Goal: Information Seeking & Learning: Learn about a topic

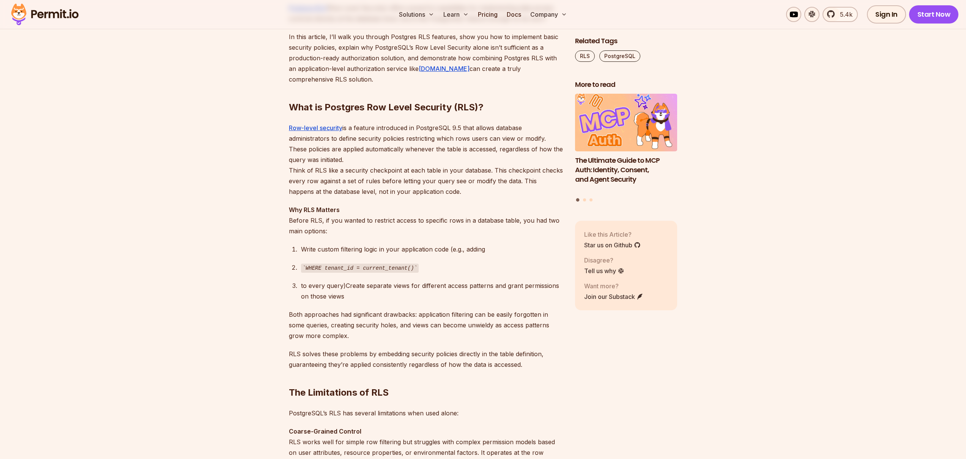
scroll to position [522, 0]
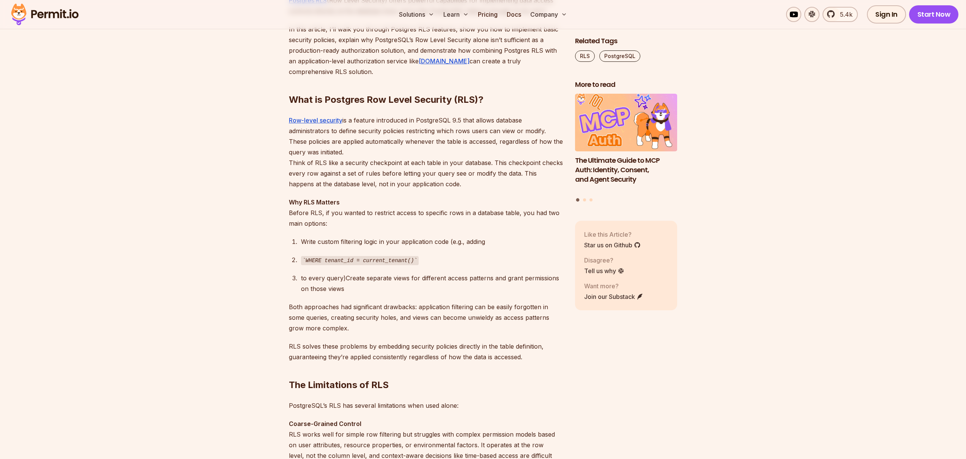
click at [319, 259] on code "WHERE tenant_id = current_tenant()" at bounding box center [360, 260] width 118 height 9
drag, startPoint x: 319, startPoint y: 259, endPoint x: 412, endPoint y: 259, distance: 93.4
click at [412, 259] on code "WHERE tenant_id = current_tenant()" at bounding box center [360, 260] width 118 height 9
drag, startPoint x: 412, startPoint y: 259, endPoint x: 318, endPoint y: 264, distance: 94.7
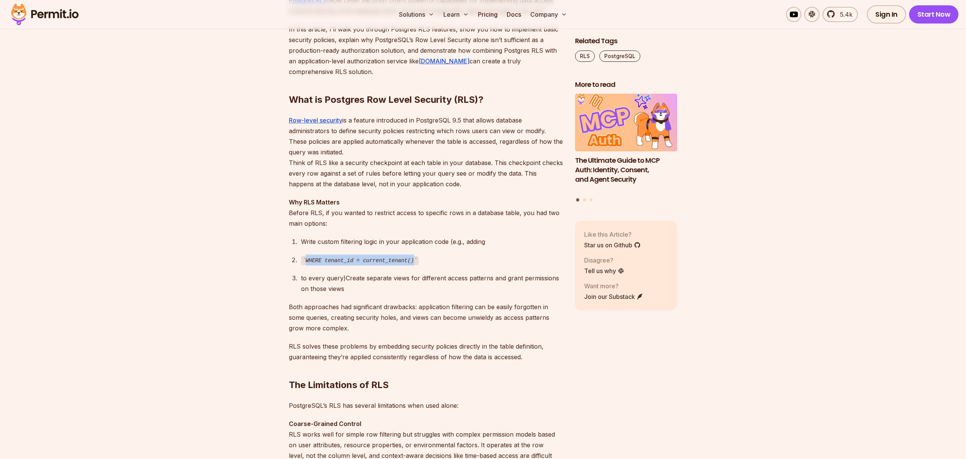
click at [318, 264] on code "WHERE tenant_id = current_tenant()" at bounding box center [360, 260] width 118 height 9
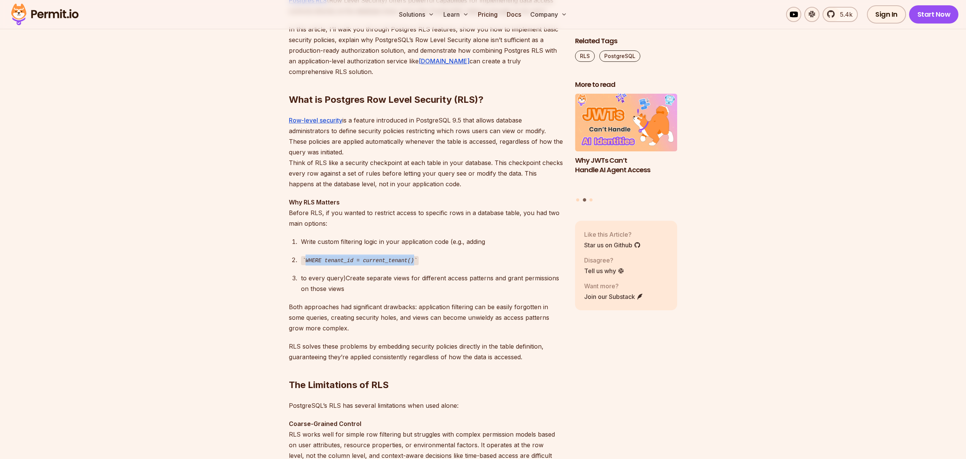
drag, startPoint x: 318, startPoint y: 264, endPoint x: 413, endPoint y: 260, distance: 95.4
click at [413, 260] on code "WHERE tenant_id = current_tenant()" at bounding box center [360, 260] width 118 height 9
drag, startPoint x: 413, startPoint y: 260, endPoint x: 311, endPoint y: 263, distance: 102.6
click at [311, 263] on code "WHERE tenant_id = current_tenant()" at bounding box center [360, 260] width 118 height 9
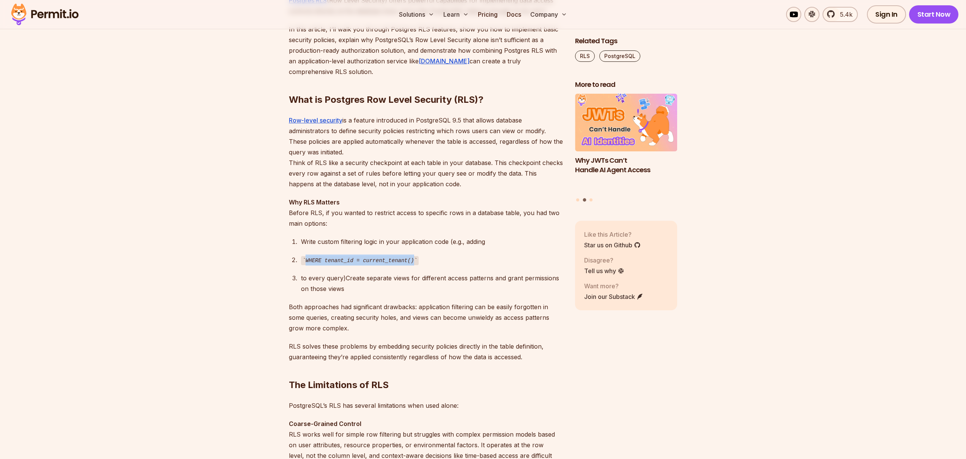
click at [311, 263] on code "WHERE tenant_id = current_tenant()" at bounding box center [360, 260] width 118 height 9
drag, startPoint x: 311, startPoint y: 263, endPoint x: 330, endPoint y: 268, distance: 20.0
click at [322, 264] on code "WHERE tenant_id = current_tenant()" at bounding box center [360, 260] width 118 height 9
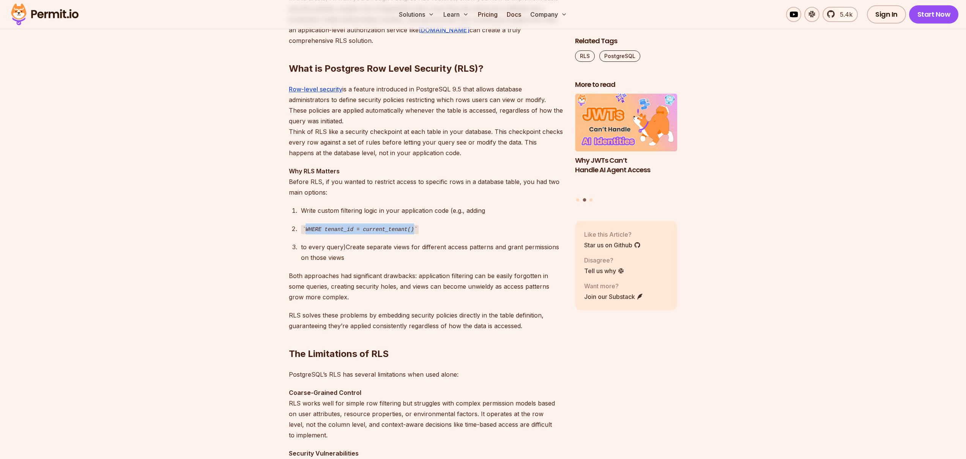
scroll to position [589, 0]
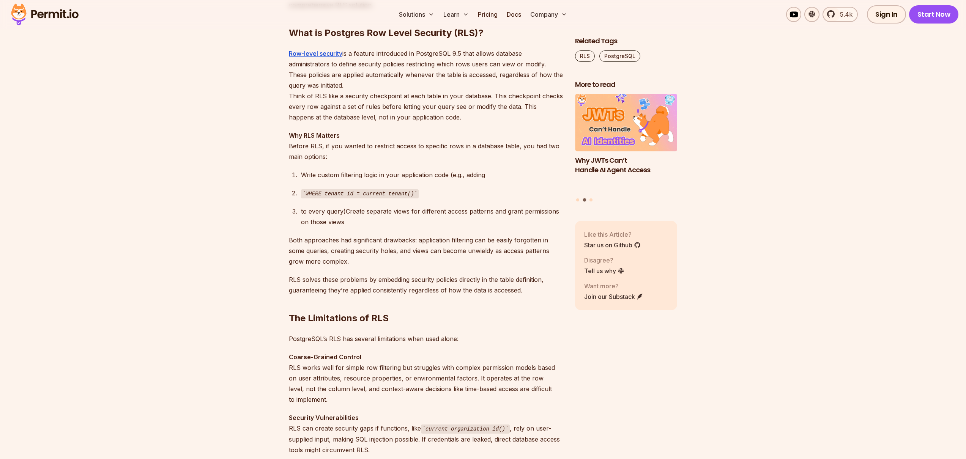
click at [329, 361] on p "Coarse-Grained Control RLS works well for simple row filtering but struggles wi…" at bounding box center [426, 378] width 274 height 53
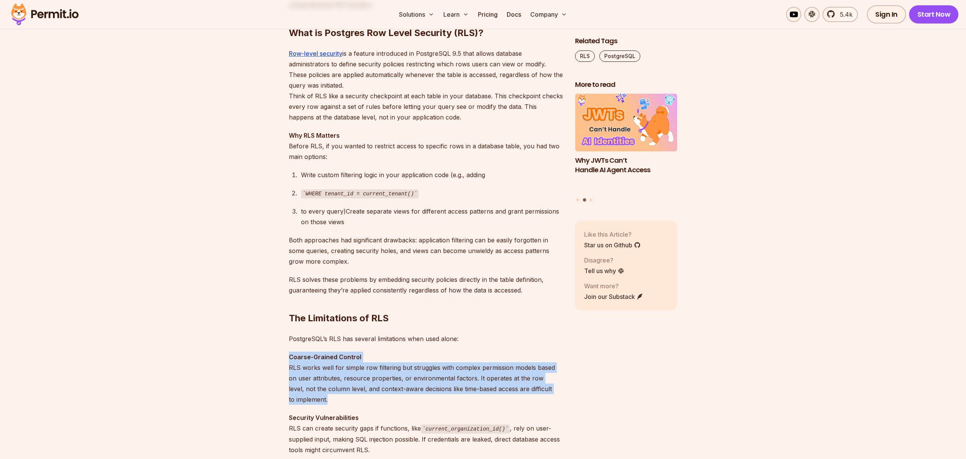
drag, startPoint x: 329, startPoint y: 361, endPoint x: 352, endPoint y: 387, distance: 34.7
click at [352, 387] on p "Coarse-Grained Control RLS works well for simple row filtering but struggles wi…" at bounding box center [426, 378] width 274 height 53
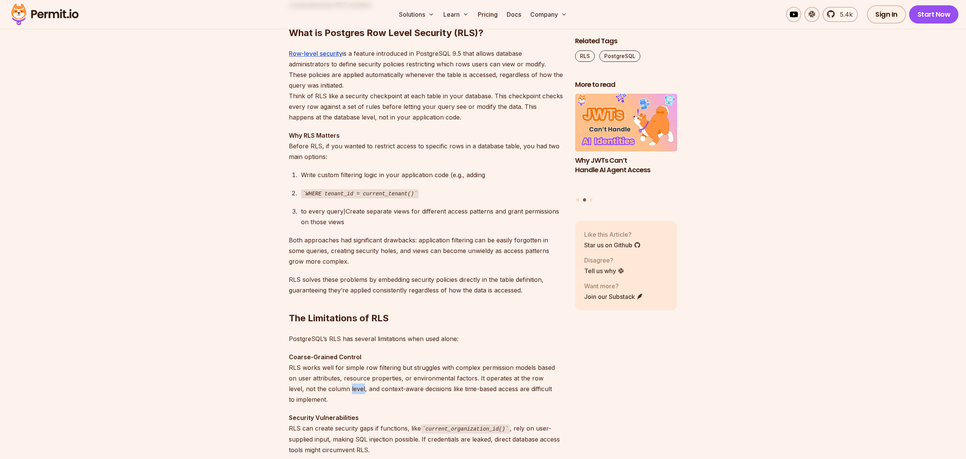
click at [352, 387] on p "Coarse-Grained Control RLS works well for simple row filtering but struggles wi…" at bounding box center [426, 378] width 274 height 53
click at [353, 387] on p "Coarse-Grained Control RLS works well for simple row filtering but struggles wi…" at bounding box center [426, 378] width 274 height 53
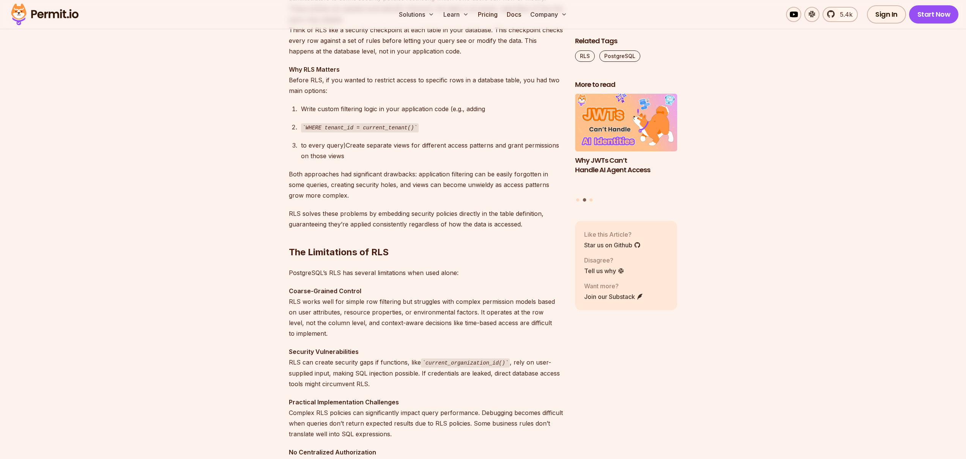
scroll to position [656, 0]
click at [328, 366] on p "Security Vulnerabilities RLS can create security gaps if functions, like curren…" at bounding box center [426, 367] width 274 height 43
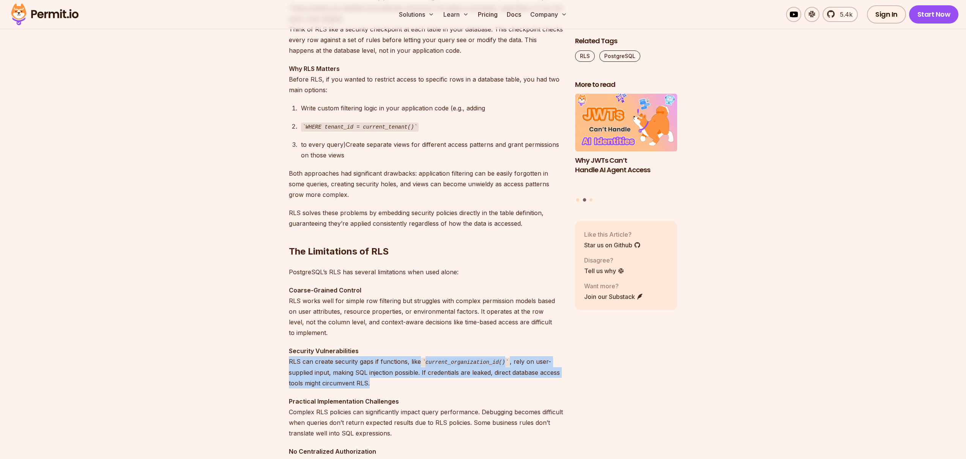
drag, startPoint x: 328, startPoint y: 366, endPoint x: 336, endPoint y: 379, distance: 15.3
click at [336, 379] on p "Security Vulnerabilities RLS can create security gaps if functions, like curren…" at bounding box center [426, 367] width 274 height 43
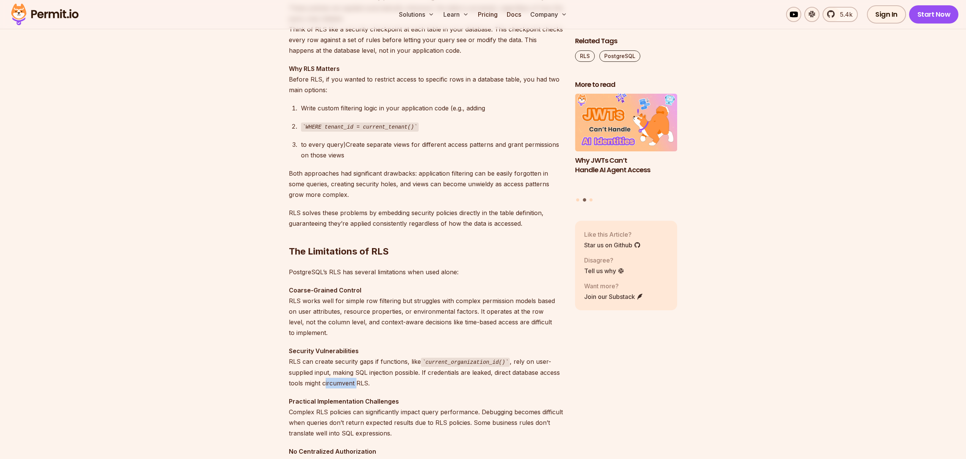
click at [336, 379] on p "Security Vulnerabilities RLS can create security gaps if functions, like curren…" at bounding box center [426, 367] width 274 height 43
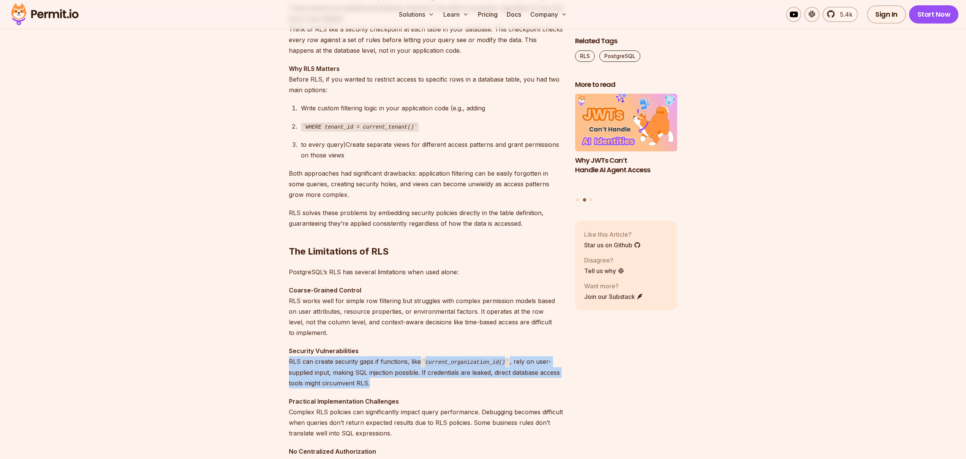
drag, startPoint x: 336, startPoint y: 379, endPoint x: 304, endPoint y: 372, distance: 32.8
click at [304, 372] on p "Security Vulnerabilities RLS can create security gaps if functions, like curren…" at bounding box center [426, 367] width 274 height 43
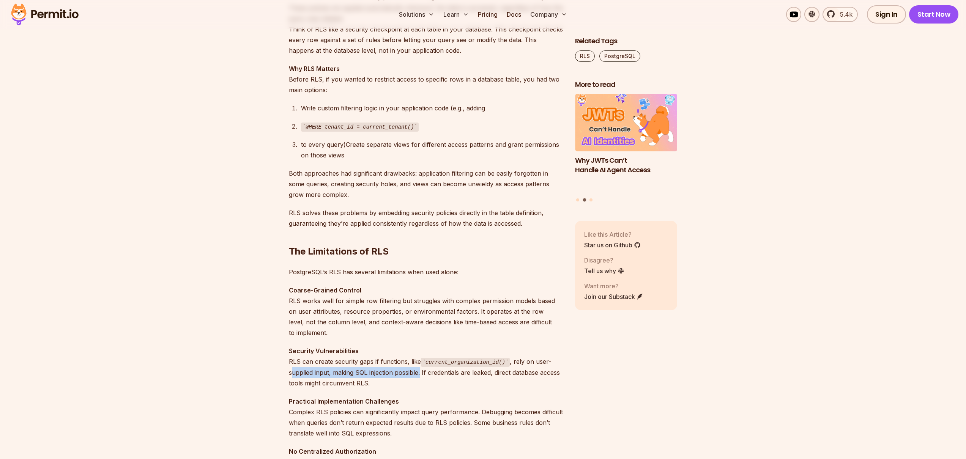
drag, startPoint x: 304, startPoint y: 372, endPoint x: 411, endPoint y: 376, distance: 106.8
click at [411, 376] on p "Security Vulnerabilities RLS can create security gaps if functions, like curren…" at bounding box center [426, 367] width 274 height 43
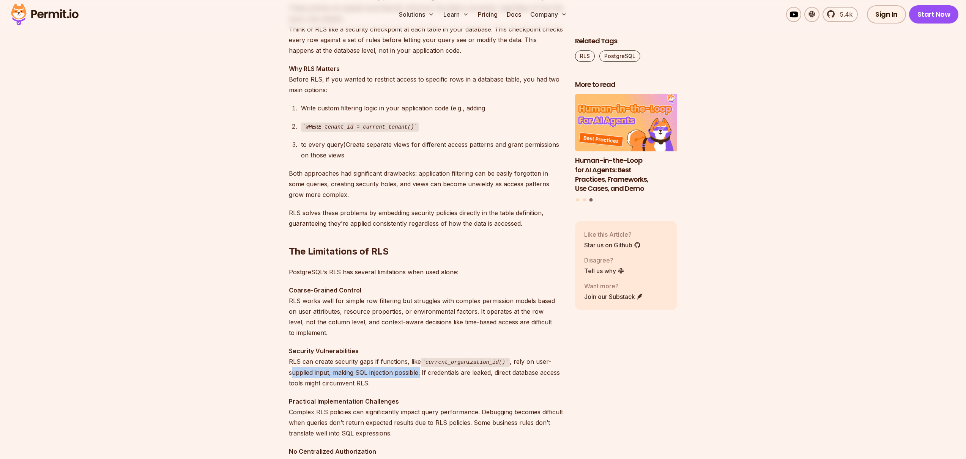
drag, startPoint x: 411, startPoint y: 376, endPoint x: 292, endPoint y: 368, distance: 118.8
click at [292, 368] on p "Security Vulnerabilities RLS can create security gaps if functions, like curren…" at bounding box center [426, 367] width 274 height 43
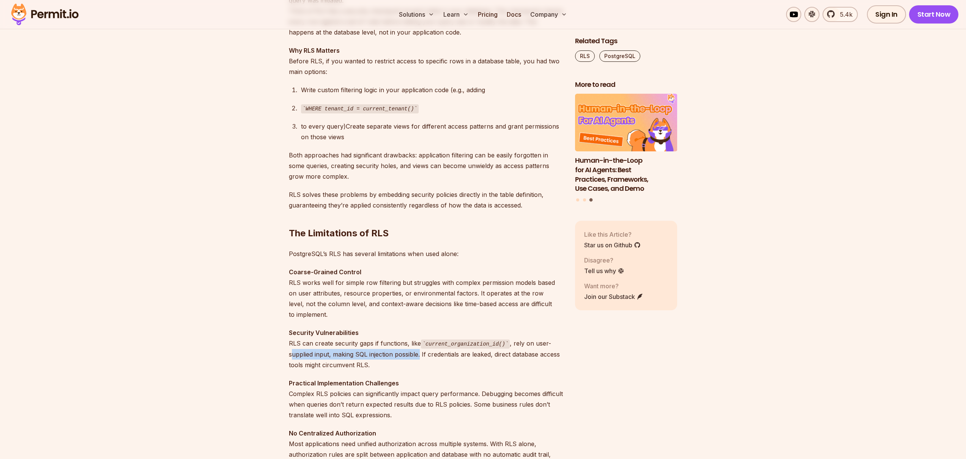
scroll to position [720, 0]
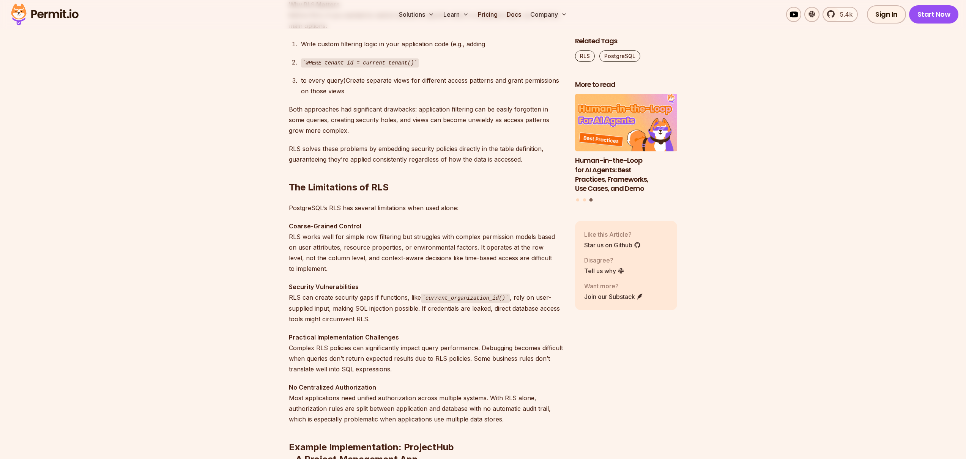
click at [303, 349] on p "Practical Implementation Challenges Complex RLS policies can significantly impa…" at bounding box center [426, 353] width 274 height 43
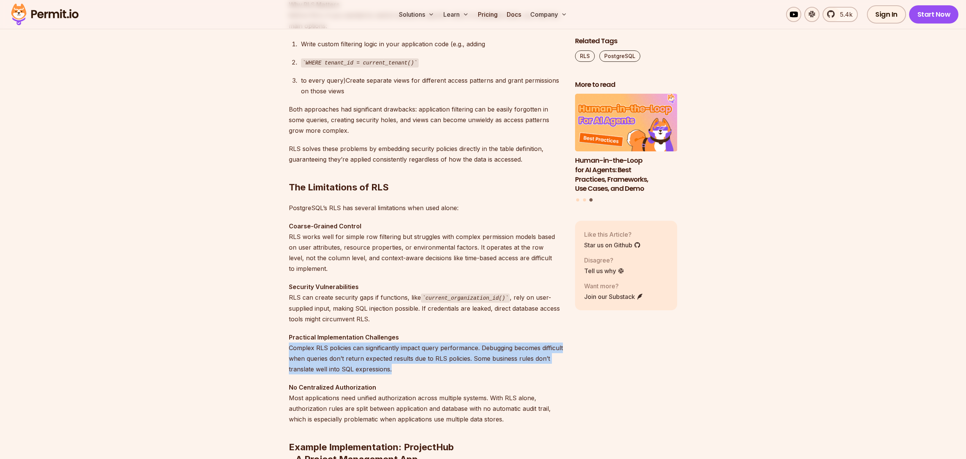
drag, startPoint x: 303, startPoint y: 349, endPoint x: 308, endPoint y: 362, distance: 13.7
click at [308, 362] on p "Practical Implementation Challenges Complex RLS policies can significantly impa…" at bounding box center [426, 353] width 274 height 43
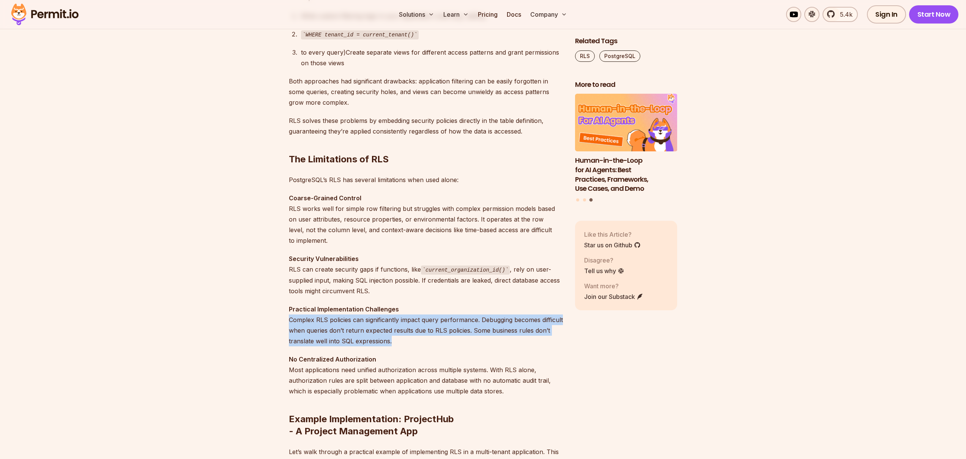
scroll to position [754, 0]
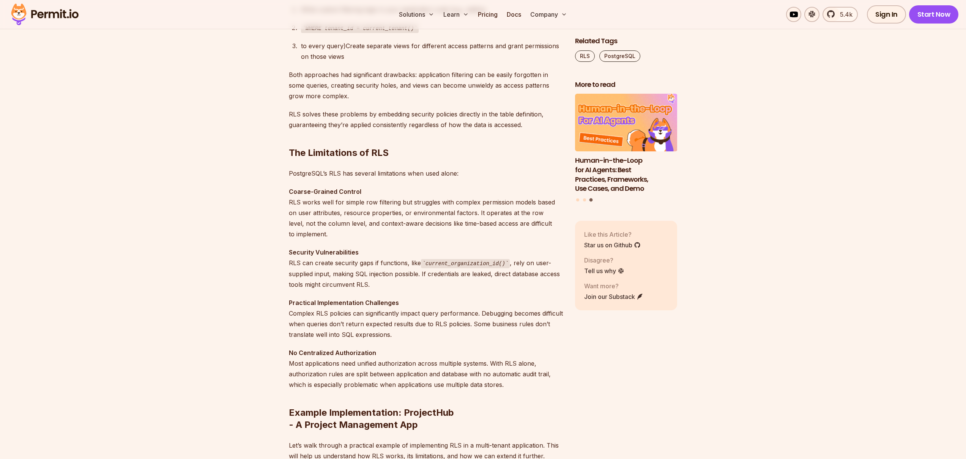
click at [309, 362] on p "No Centralized Authorization Most applications need unified authorization acros…" at bounding box center [426, 369] width 274 height 43
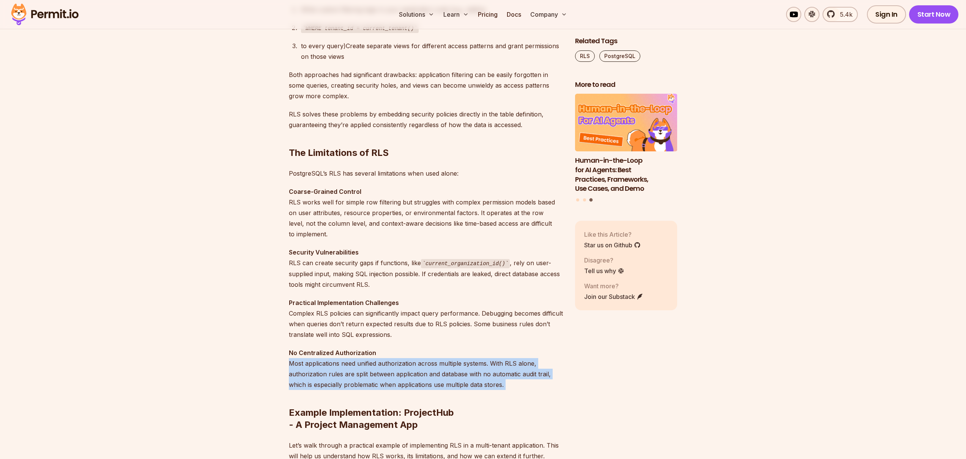
click at [309, 362] on p "No Centralized Authorization Most applications need unified authorization acros…" at bounding box center [426, 369] width 274 height 43
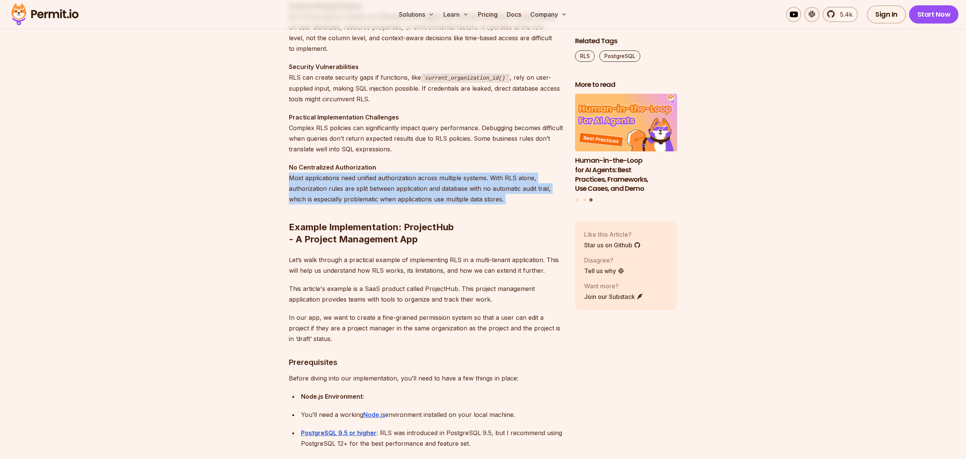
scroll to position [976, 0]
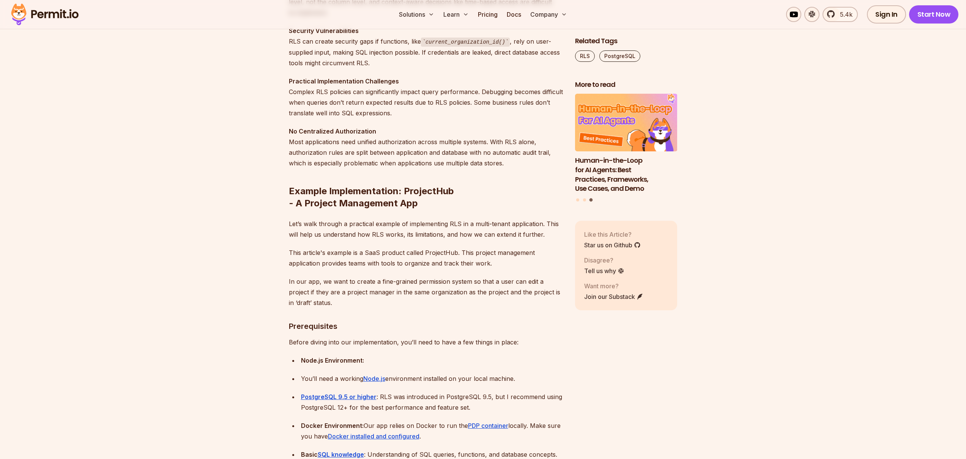
click at [309, 362] on strong "Node.js Environment:" at bounding box center [332, 361] width 63 height 8
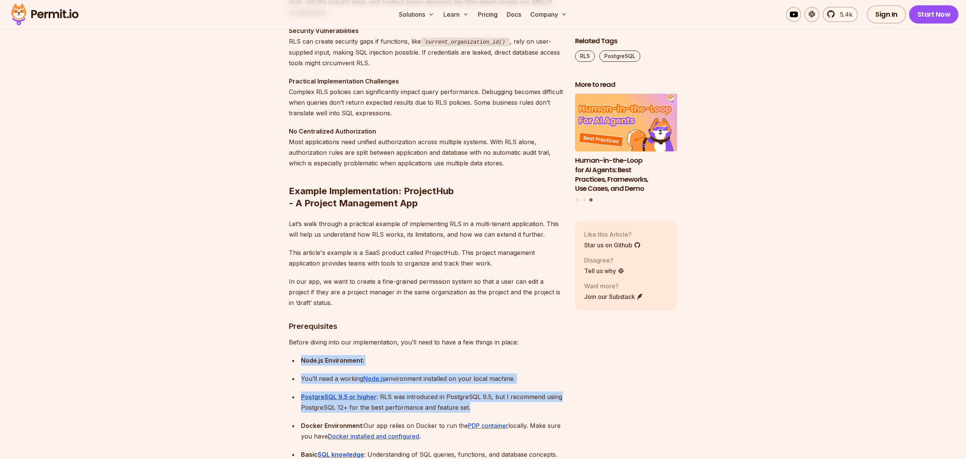
drag, startPoint x: 309, startPoint y: 362, endPoint x: 439, endPoint y: 402, distance: 135.7
click at [439, 402] on ul "Node.js Environment: You’ll need a working Node.js environment installed on you…" at bounding box center [426, 425] width 274 height 141
click at [439, 402] on div "PostgreSQL 9.5 or higher : RLS was introduced in PostgreSQL 9.5, but I recommen…" at bounding box center [432, 402] width 262 height 21
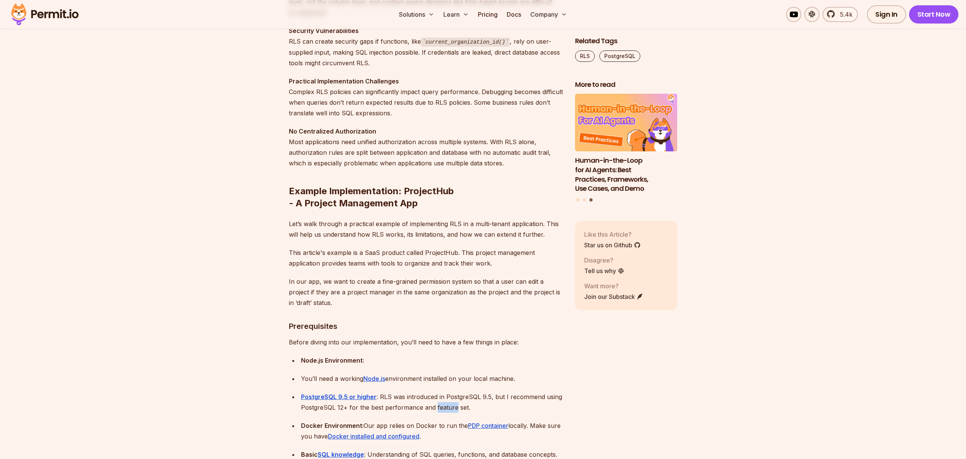
click at [439, 402] on div "PostgreSQL 9.5 or higher : RLS was introduced in PostgreSQL 9.5, but I recommen…" at bounding box center [432, 402] width 262 height 21
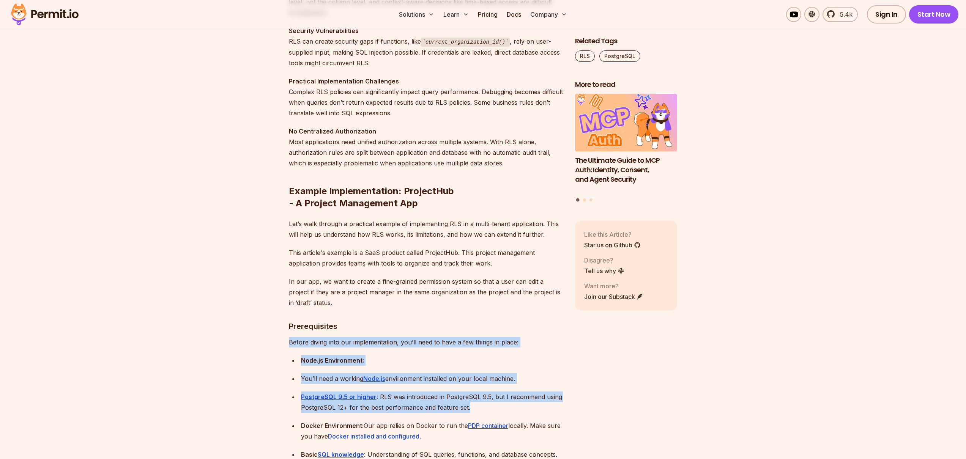
drag, startPoint x: 439, startPoint y: 402, endPoint x: 307, endPoint y: 342, distance: 145.1
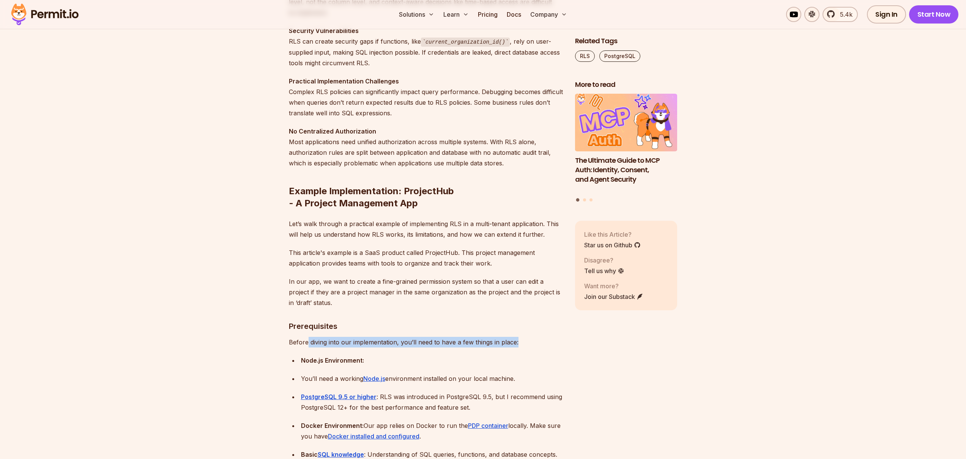
click at [307, 342] on p "Before diving into our implementation, you’ll need to have a few things in plac…" at bounding box center [426, 342] width 274 height 11
click at [306, 342] on p "Before diving into our implementation, you’ll need to have a few things in plac…" at bounding box center [426, 342] width 274 height 11
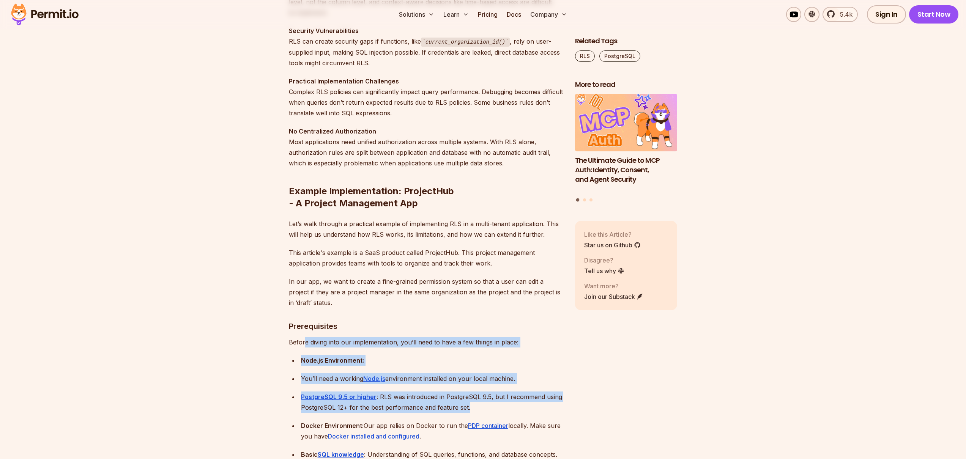
drag, startPoint x: 306, startPoint y: 342, endPoint x: 404, endPoint y: 393, distance: 110.7
click at [405, 393] on div "PostgreSQL 9.5 or higher : RLS was introduced in PostgreSQL 9.5, but I recommen…" at bounding box center [432, 402] width 262 height 21
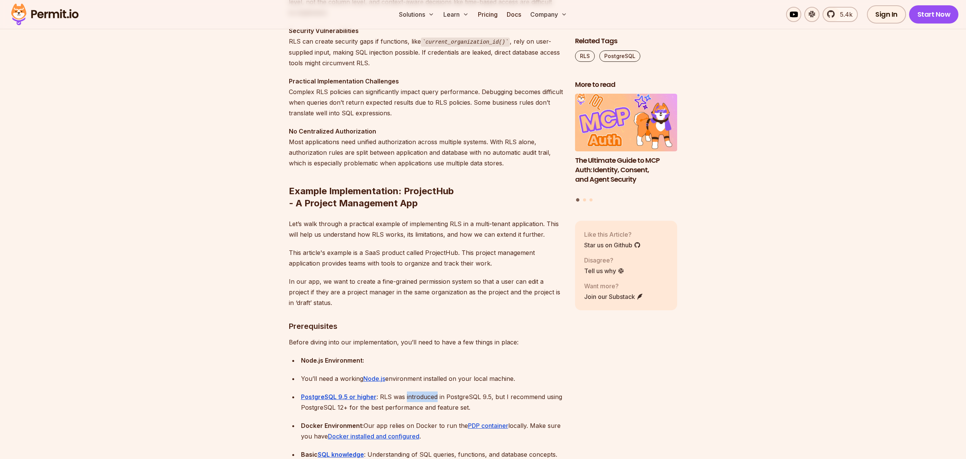
click at [405, 393] on div "PostgreSQL 9.5 or higher : RLS was introduced in PostgreSQL 9.5, but I recommen…" at bounding box center [432, 402] width 262 height 21
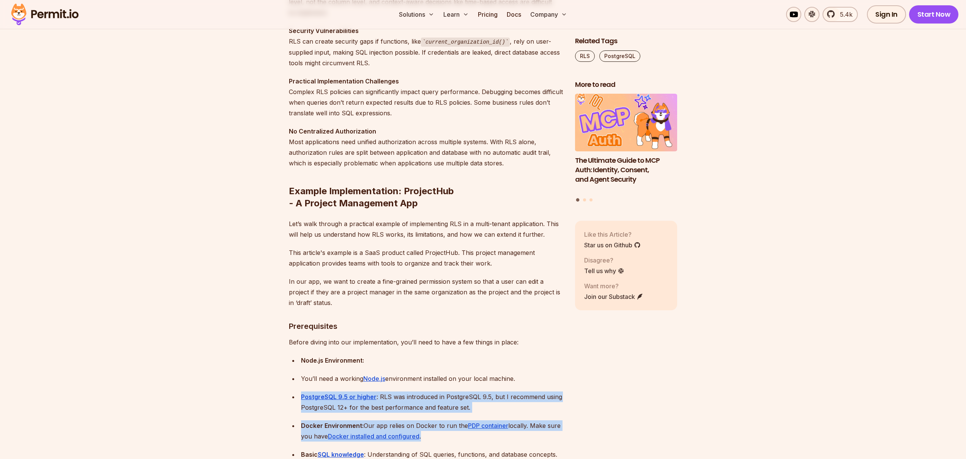
drag, startPoint x: 405, startPoint y: 393, endPoint x: 447, endPoint y: 432, distance: 57.5
click at [447, 432] on ul "Node.js Environment: You’ll need a working Node.js environment installed on you…" at bounding box center [426, 425] width 274 height 141
click at [447, 432] on div "Docker Environment: Our app relies on Docker to run the PDP container locally. …" at bounding box center [432, 431] width 262 height 21
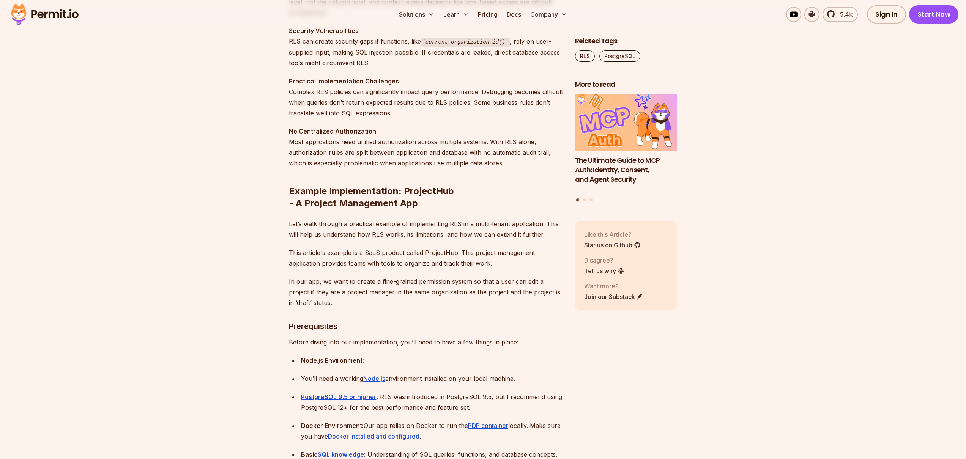
click at [447, 432] on div "Docker Environment: Our app relies on Docker to run the PDP container locally. …" at bounding box center [432, 431] width 262 height 21
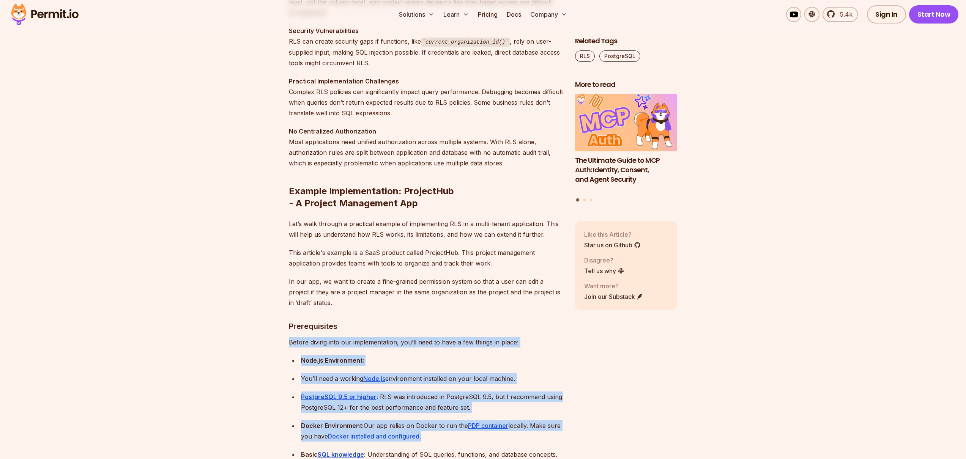
drag, startPoint x: 447, startPoint y: 432, endPoint x: 292, endPoint y: 346, distance: 177.1
click at [292, 346] on p "Before diving into our implementation, you’ll need to have a few things in plac…" at bounding box center [426, 342] width 274 height 11
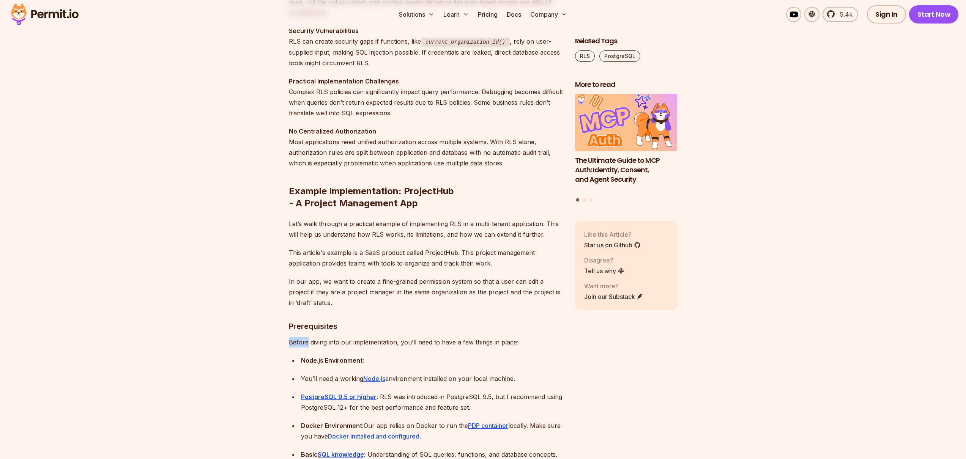
click at [292, 346] on p "Before diving into our implementation, you’ll need to have a few things in plac…" at bounding box center [426, 342] width 274 height 11
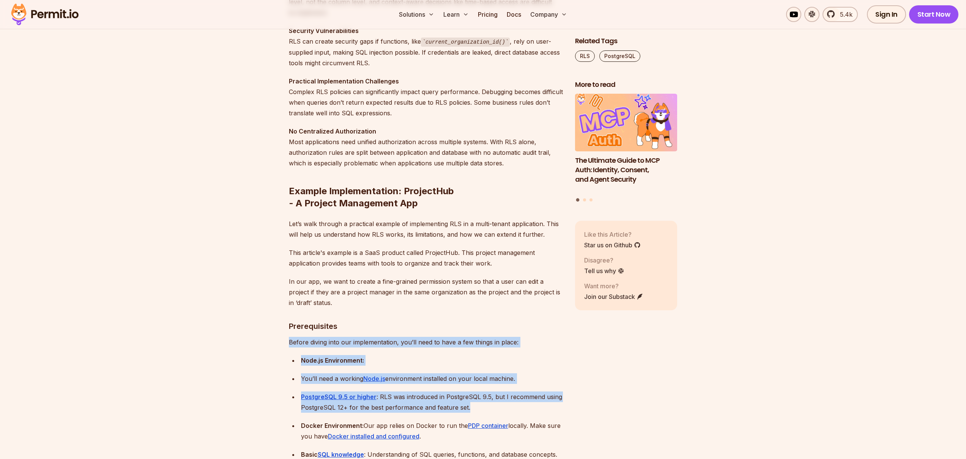
drag, startPoint x: 292, startPoint y: 346, endPoint x: 406, endPoint y: 405, distance: 128.6
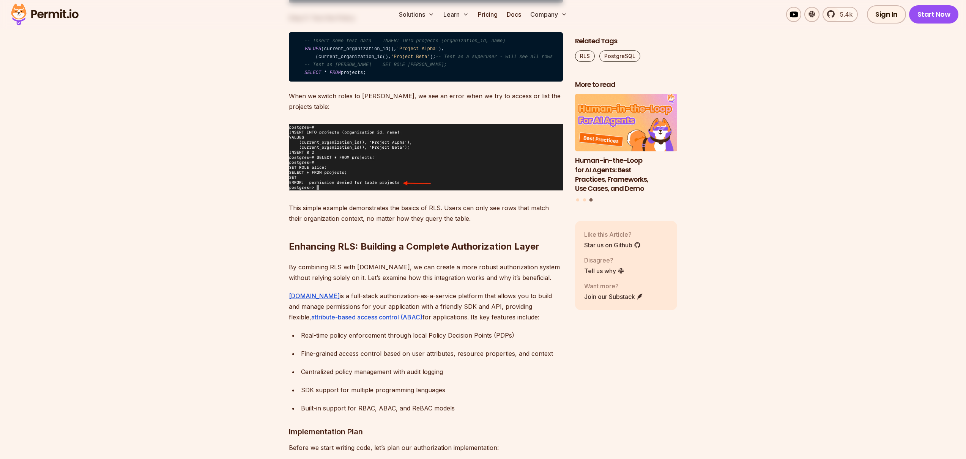
scroll to position [2227, 0]
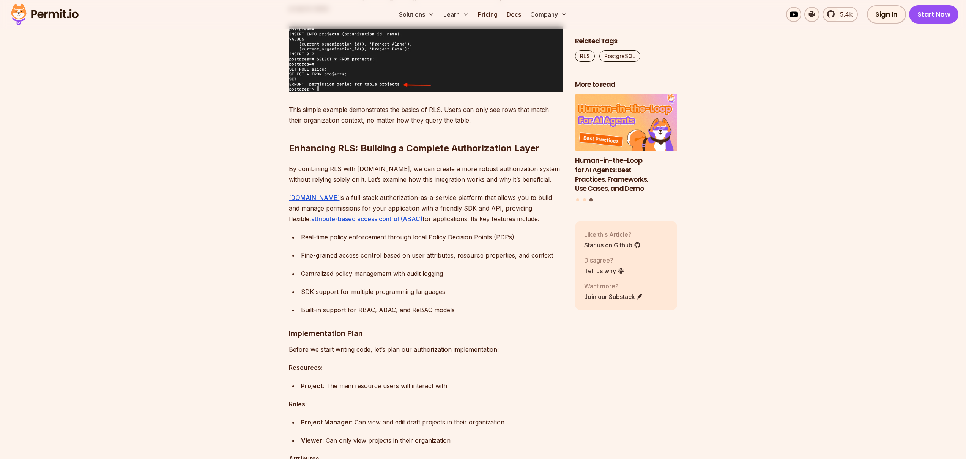
click at [436, 316] on ul "Real-time policy enforcement through local Policy Decision Points (PDPs) Fine-g…" at bounding box center [426, 274] width 274 height 84
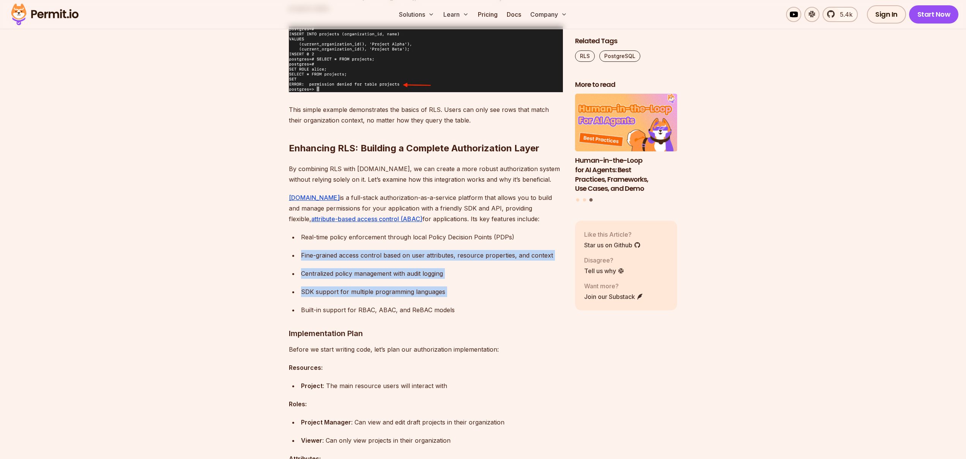
drag, startPoint x: 436, startPoint y: 327, endPoint x: 434, endPoint y: 374, distance: 47.5
click at [434, 316] on ul "Real-time policy enforcement through local Policy Decision Points (PDPs) Fine-g…" at bounding box center [426, 274] width 274 height 84
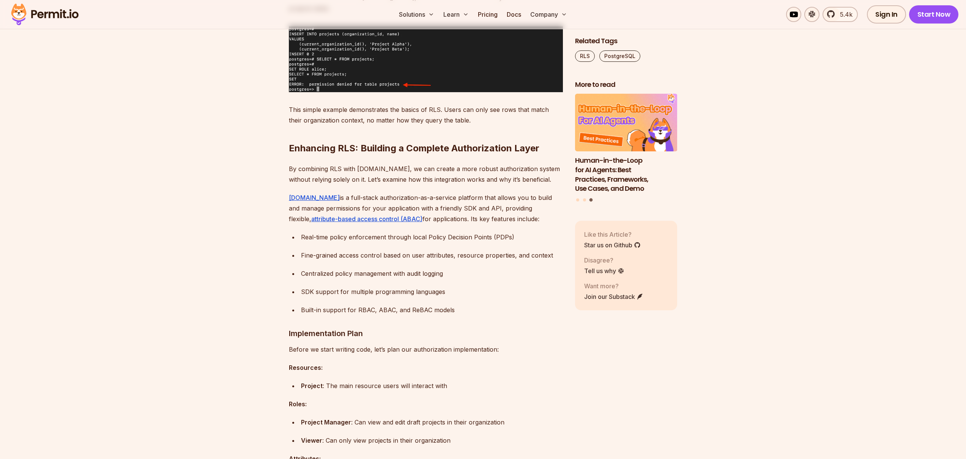
click at [434, 297] on div "SDK support for multiple programming languages" at bounding box center [432, 292] width 262 height 11
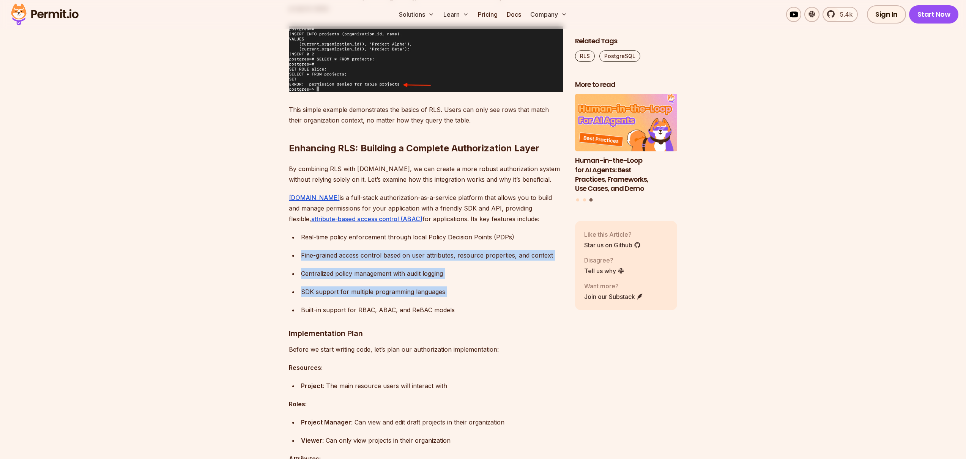
drag, startPoint x: 434, startPoint y: 374, endPoint x: 342, endPoint y: 338, distance: 99.4
click at [342, 316] on ul "Real-time policy enforcement through local Policy Decision Points (PDPs) Fine-g…" at bounding box center [426, 274] width 274 height 84
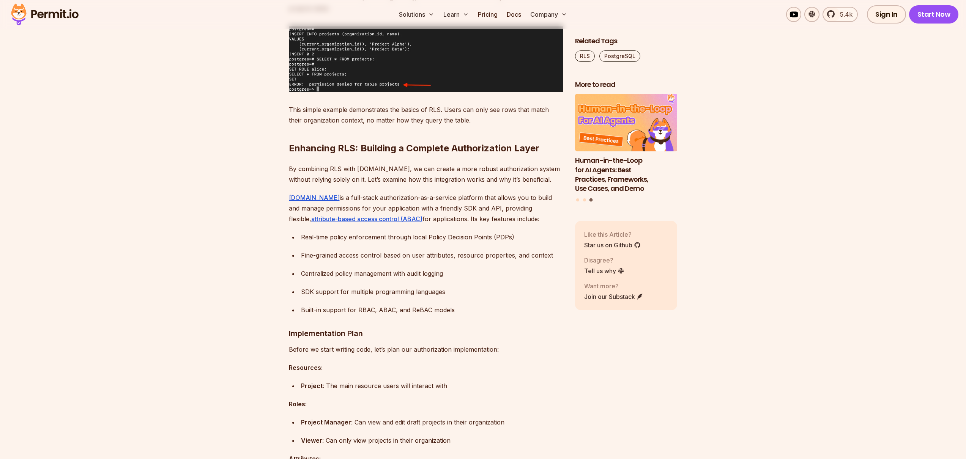
click at [342, 261] on div "Fine-grained access control based on user attributes, resource properties, and …" at bounding box center [432, 255] width 262 height 11
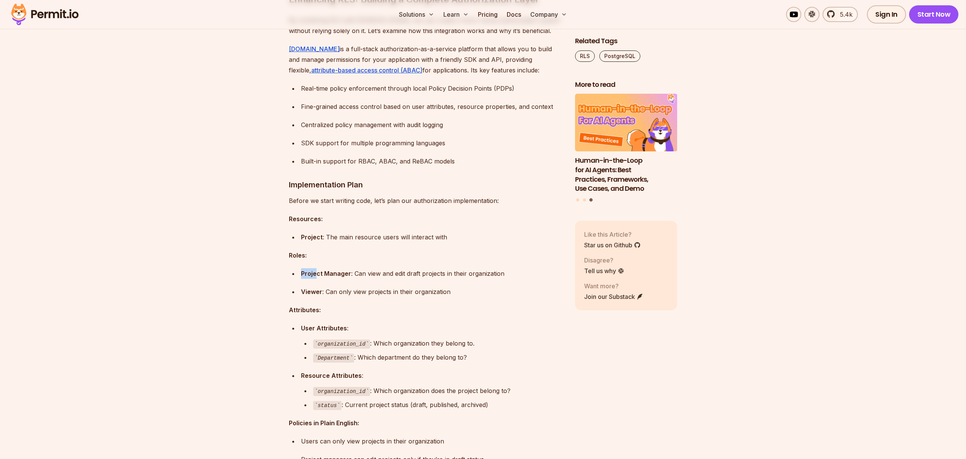
drag, startPoint x: 319, startPoint y: 341, endPoint x: 313, endPoint y: 352, distance: 13.2
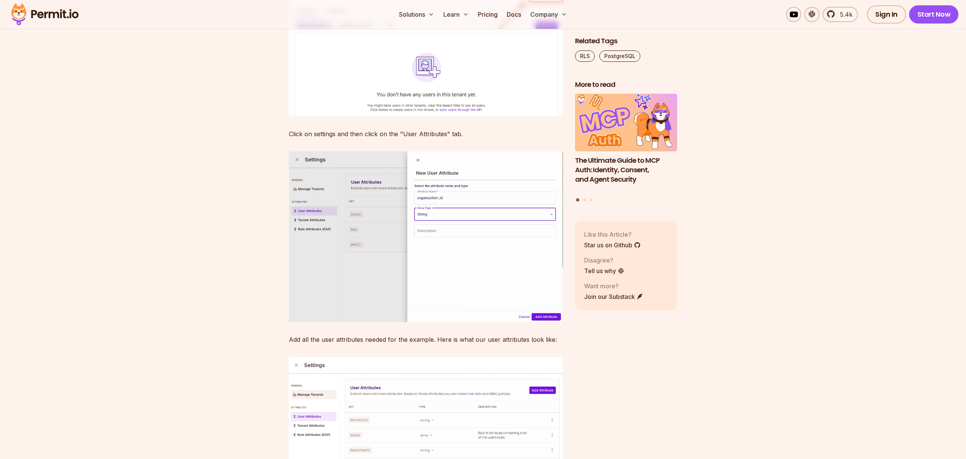
scroll to position [3548, 0]
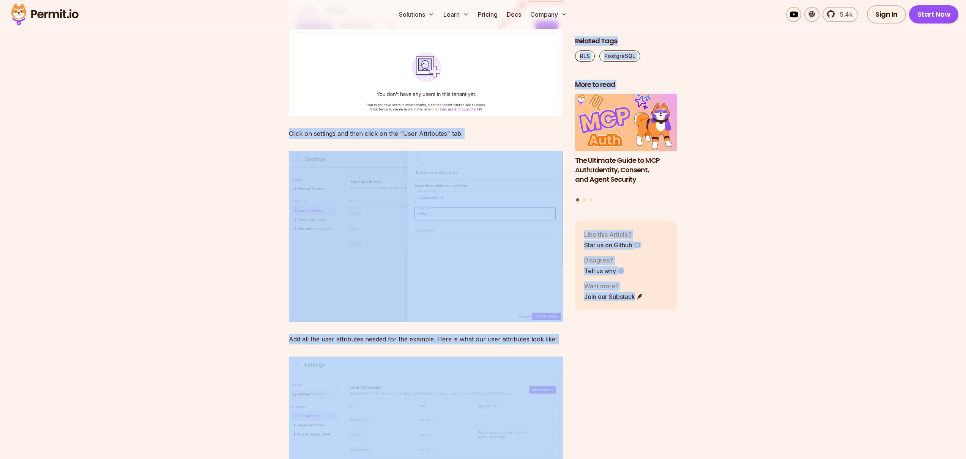
drag, startPoint x: 243, startPoint y: 223, endPoint x: 666, endPoint y: 336, distance: 437.7
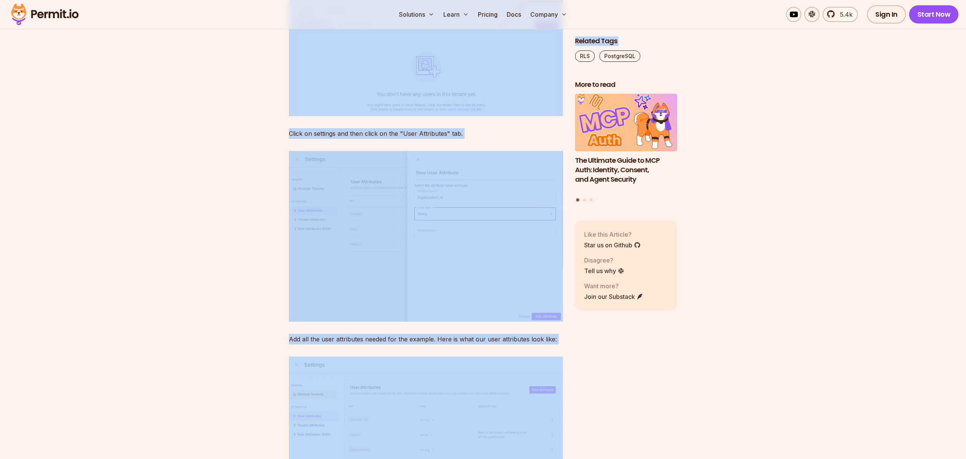
drag, startPoint x: 692, startPoint y: 346, endPoint x: 236, endPoint y: 200, distance: 478.5
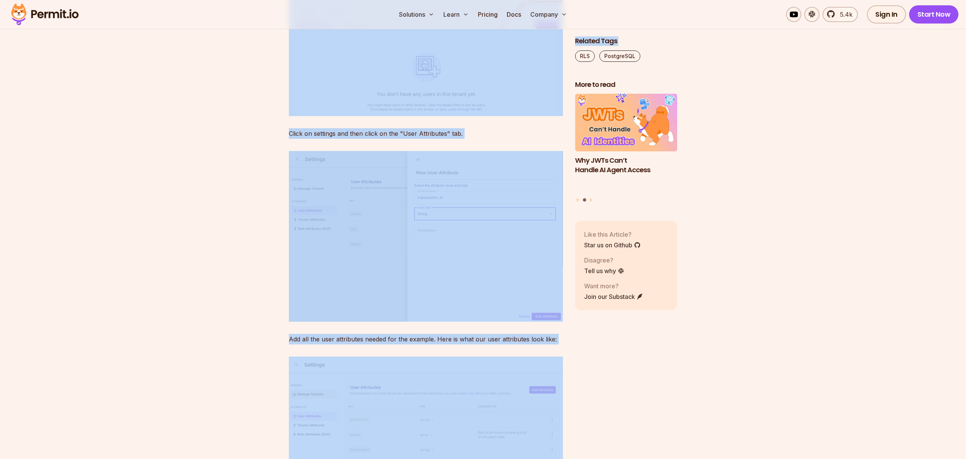
drag, startPoint x: 234, startPoint y: 199, endPoint x: 712, endPoint y: 377, distance: 509.8
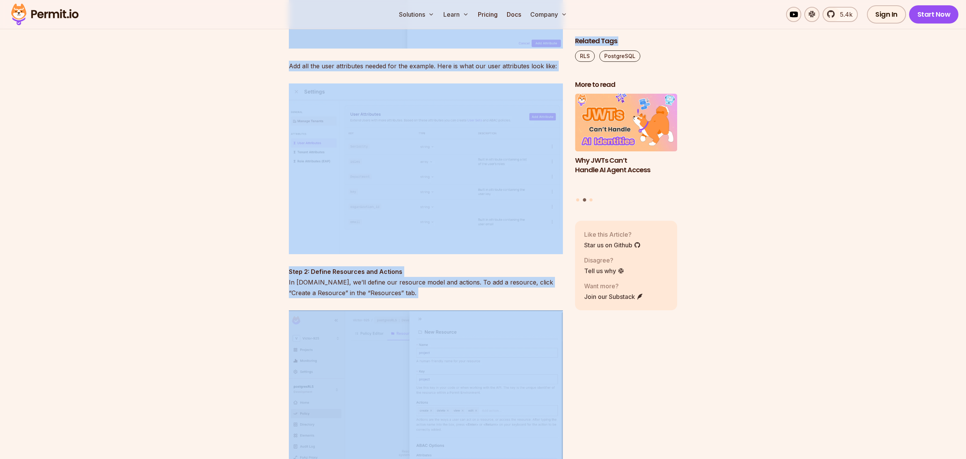
scroll to position [3905, 0]
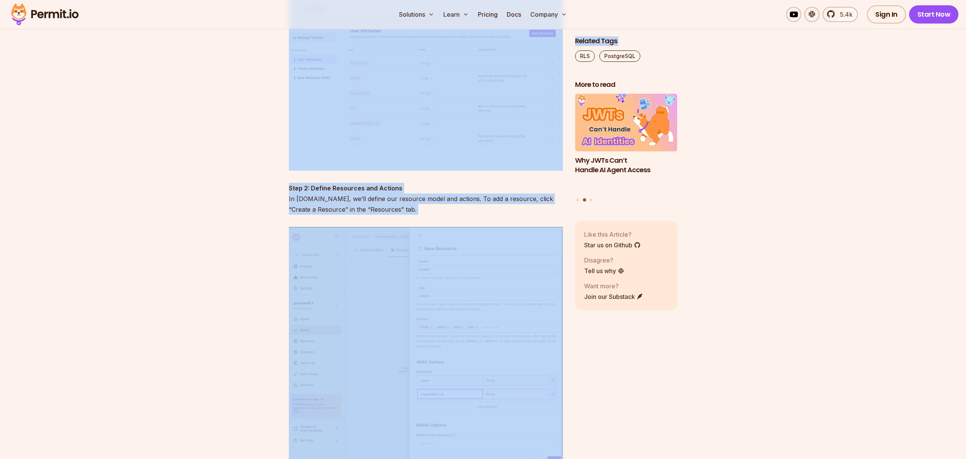
click at [216, 290] on section "Table of Contents As web applications grow more sophisticated, so do their secu…" at bounding box center [483, 294] width 966 height 7500
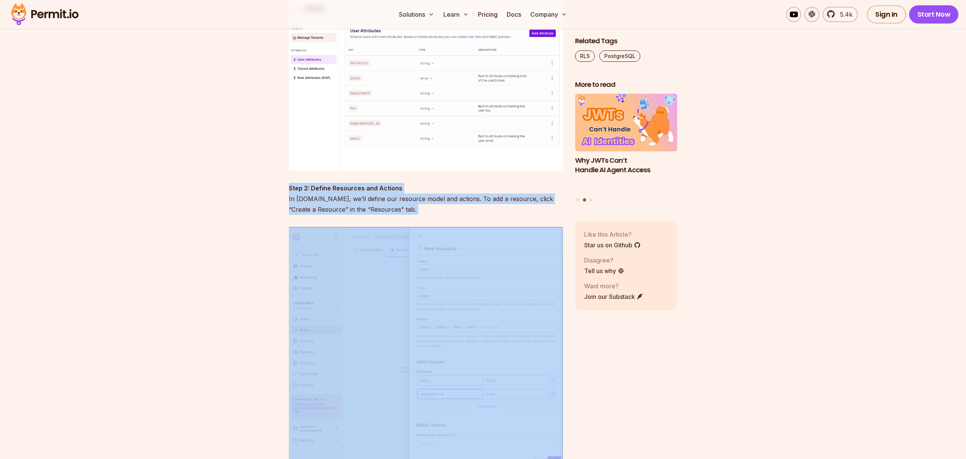
drag, startPoint x: 235, startPoint y: 296, endPoint x: 374, endPoint y: 316, distance: 139.6
click at [374, 316] on section "Table of Contents As web applications grow more sophisticated, so do their secu…" at bounding box center [483, 294] width 966 height 7500
click at [382, 215] on p "Step 2: Define Resources and Actions In [DOMAIN_NAME], we’ll define our resourc…" at bounding box center [426, 199] width 274 height 32
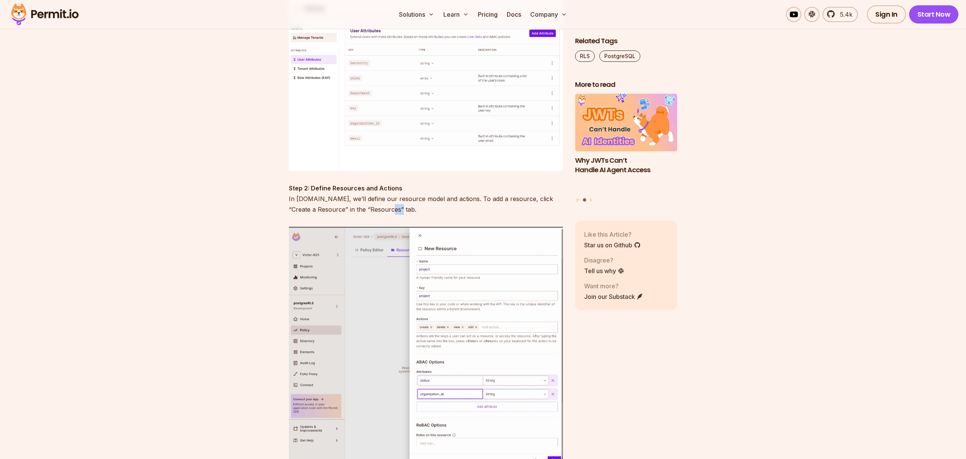
click at [382, 215] on p "Step 2: Define Resources and Actions In [DOMAIN_NAME], we’ll define our resourc…" at bounding box center [426, 199] width 274 height 32
drag, startPoint x: 382, startPoint y: 311, endPoint x: 245, endPoint y: 144, distance: 215.6
click at [377, 215] on p "Step 2: Define Resources and Actions In [DOMAIN_NAME], we’ll define our resourc…" at bounding box center [426, 199] width 274 height 32
